Goal: Information Seeking & Learning: Learn about a topic

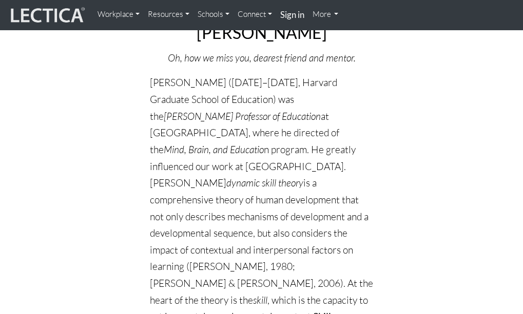
scroll to position [154, 0]
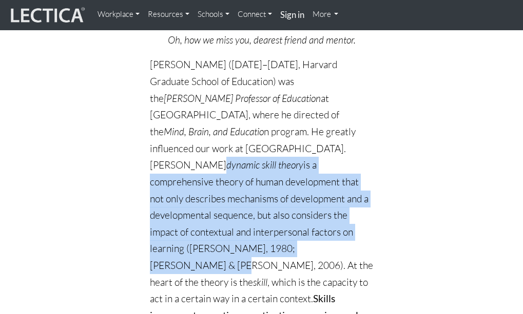
drag, startPoint x: 205, startPoint y: 149, endPoint x: 248, endPoint y: 228, distance: 90.4
click at [248, 228] on p "[PERSON_NAME] ([DATE]–[DATE], Harvard Graduate School of Education) was the [PE…" at bounding box center [261, 231] width 223 height 351
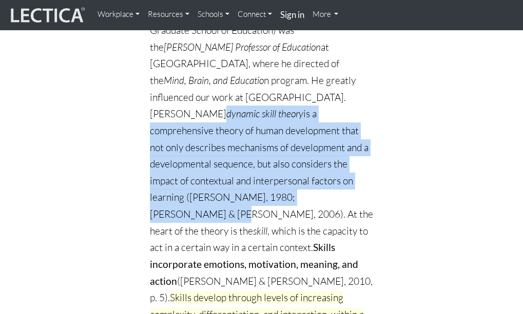
scroll to position [257, 0]
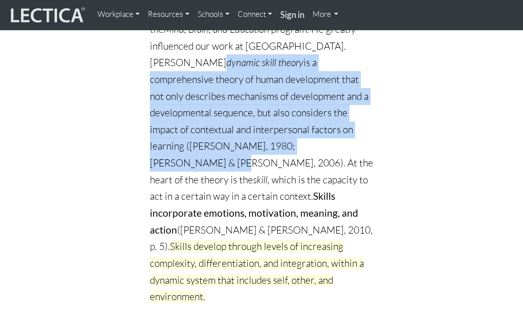
copy p "dynamic skill theory is a comprehensive theory of human development that not on…"
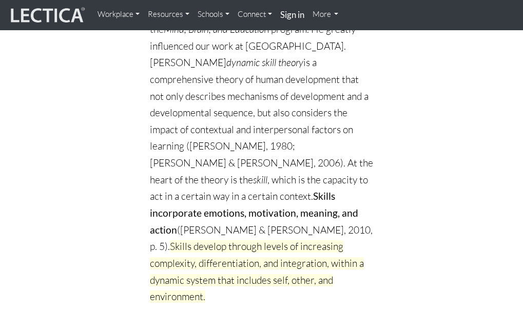
click at [302, 136] on p "[PERSON_NAME] ([DATE]–[DATE], Harvard Graduate School of Education) was the [PE…" at bounding box center [261, 129] width 223 height 351
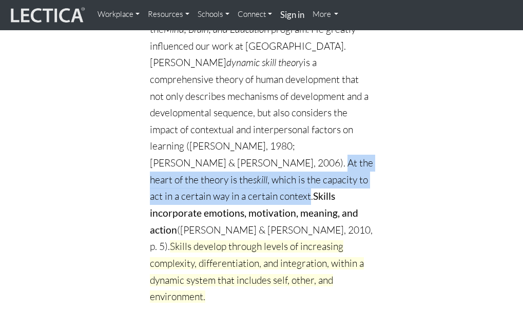
drag, startPoint x: 325, startPoint y: 127, endPoint x: 219, endPoint y: 171, distance: 114.8
click at [219, 171] on p "[PERSON_NAME] ([DATE]–[DATE], Harvard Graduate School of Education) was the [PE…" at bounding box center [261, 129] width 223 height 351
copy p "theory is the skill , which is the capacity to act in a certain way in a certai…"
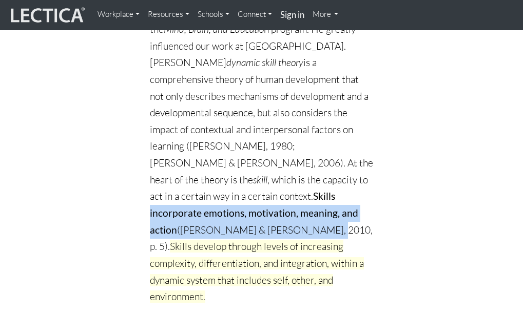
drag, startPoint x: 244, startPoint y: 161, endPoint x: 193, endPoint y: 201, distance: 64.7
click at [193, 201] on p "[PERSON_NAME] ([DATE]–[DATE], Harvard Graduate School of Education) was the [PE…" at bounding box center [261, 129] width 223 height 351
copy p "incorporate emotions, motivation, meaning, and action ([PERSON_NAME] & [PERSON_…"
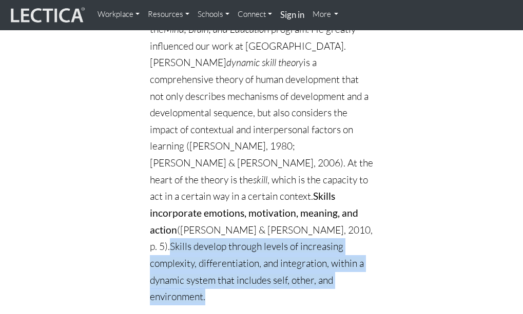
drag, startPoint x: 198, startPoint y: 197, endPoint x: 222, endPoint y: 251, distance: 59.5
click at [222, 251] on p "[PERSON_NAME] ([DATE]–[DATE], Harvard Graduate School of Education) was the [PE…" at bounding box center [261, 129] width 223 height 351
copy span "Skills develop through levels of increasing complexity, differentiation, and in…"
